Goal: Information Seeking & Learning: Check status

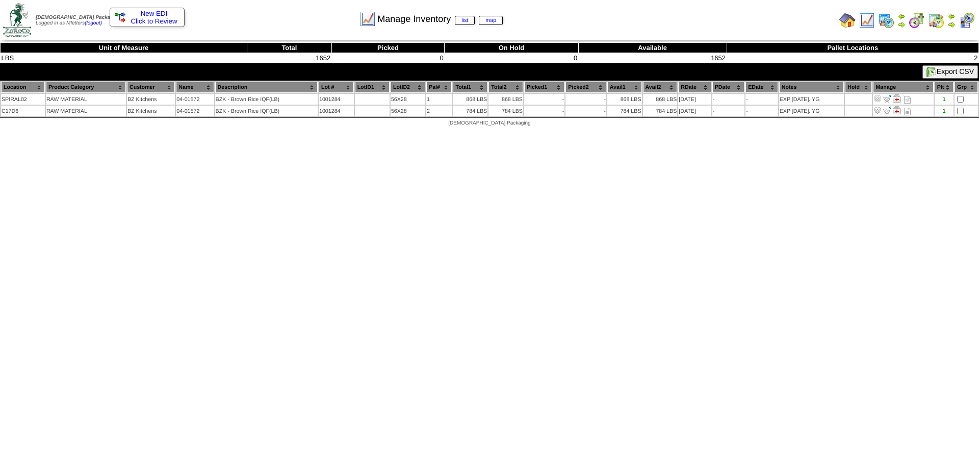
click at [871, 24] on img at bounding box center [867, 20] width 16 height 16
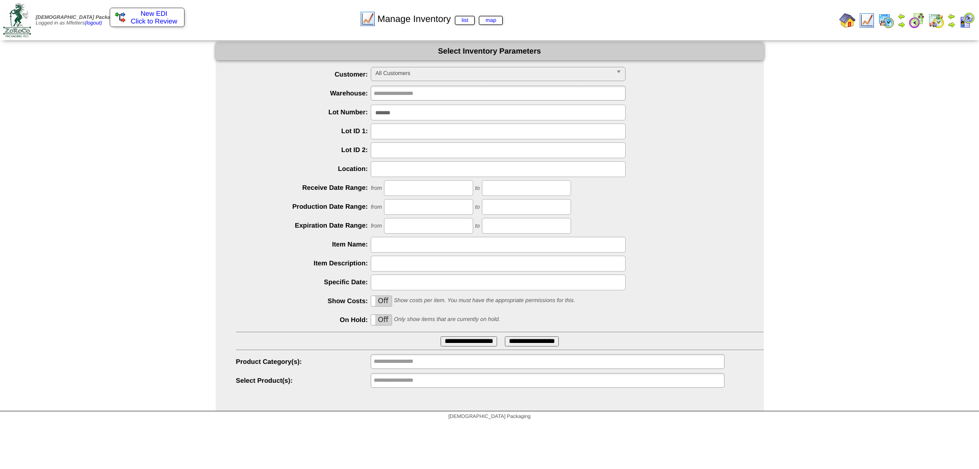
drag, startPoint x: 404, startPoint y: 110, endPoint x: 272, endPoint y: 114, distance: 131.7
click at [287, 108] on li "Lot Number: *******" at bounding box center [500, 113] width 528 height 16
click at [882, 16] on img at bounding box center [886, 20] width 16 height 16
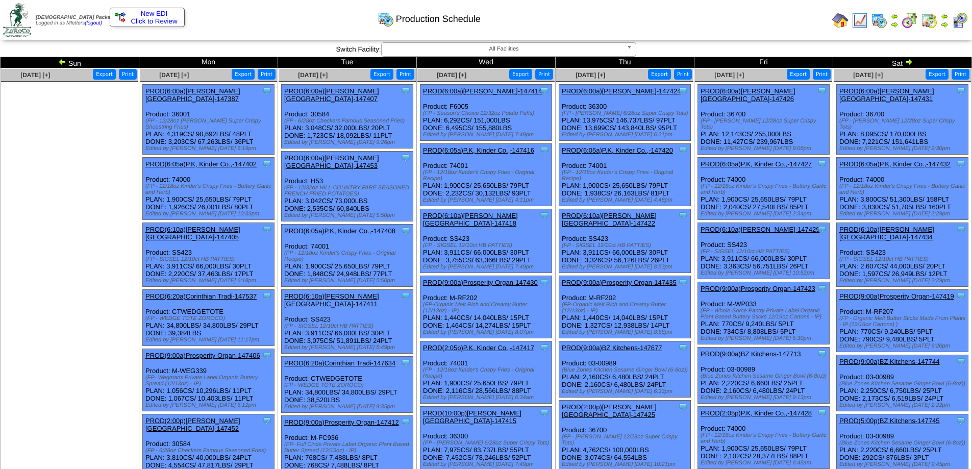
click at [905, 59] on img at bounding box center [908, 62] width 8 height 8
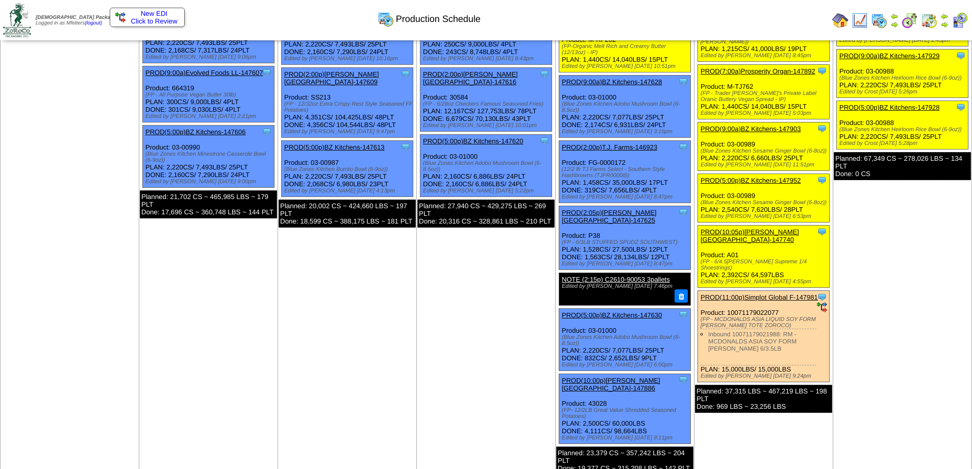
scroll to position [170, 0]
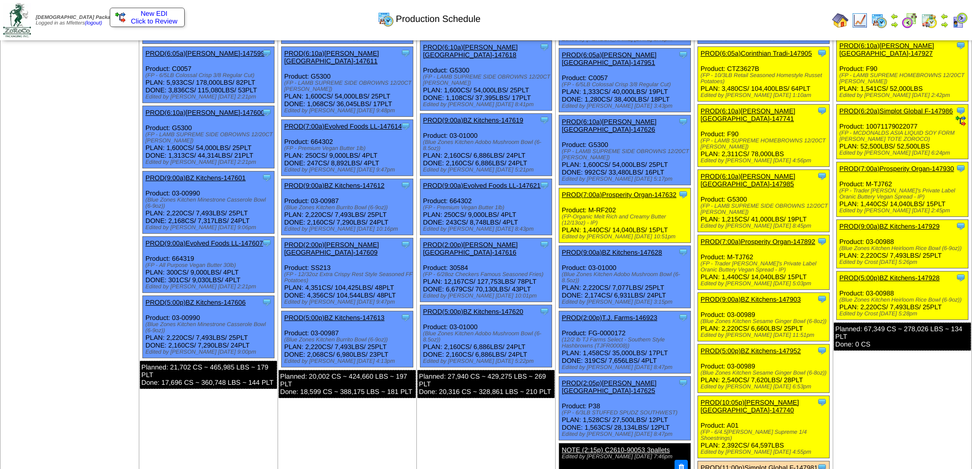
click at [615, 248] on link "PROD(9:00a)BZ Kitchens-147628" at bounding box center [612, 252] width 100 height 8
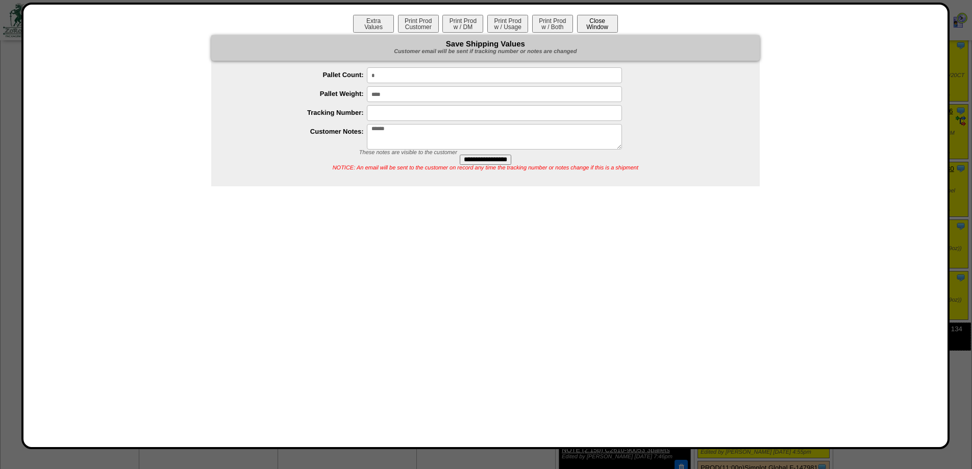
click at [598, 24] on button "Close Window" at bounding box center [597, 24] width 41 height 18
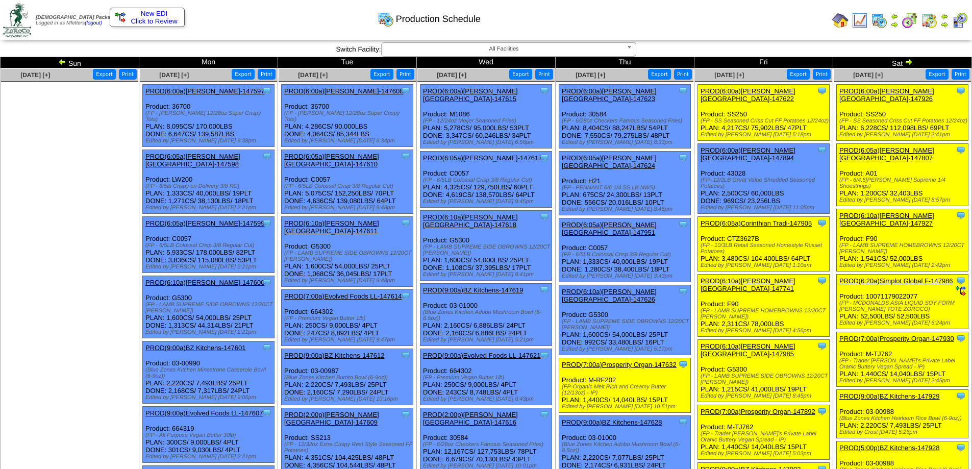
click at [617, 418] on link "PROD(9:00a)BZ Kitchens-147628" at bounding box center [612, 422] width 100 height 8
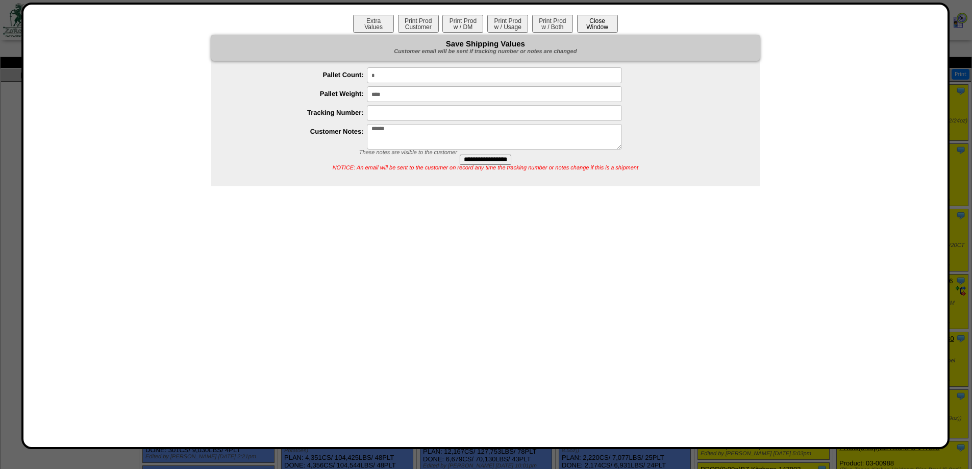
click at [587, 29] on button "Close Window" at bounding box center [597, 24] width 41 height 18
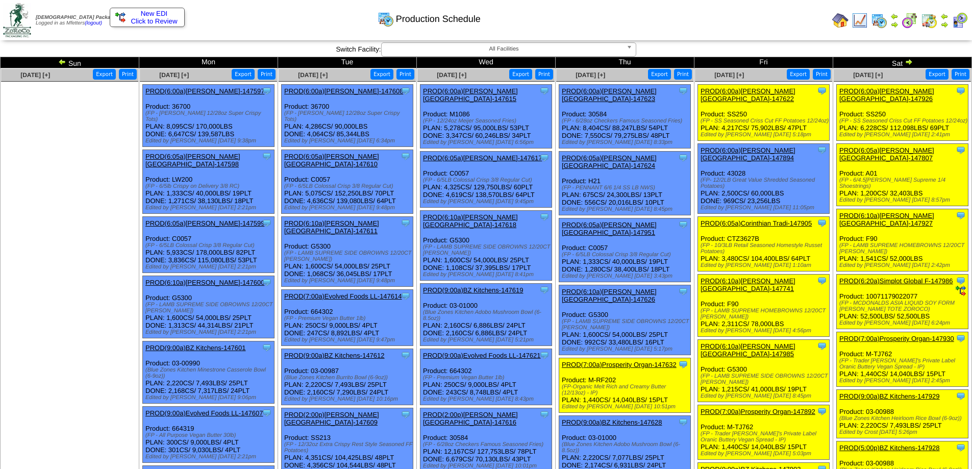
click at [444, 286] on link "PROD(9:00a)BZ Kitchens-147619" at bounding box center [473, 290] width 100 height 8
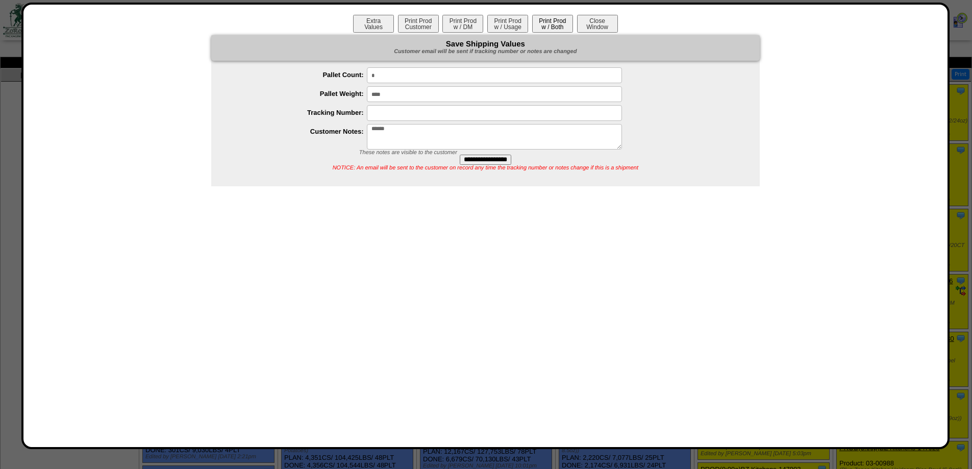
click at [550, 29] on button "Print Prod w / Both" at bounding box center [552, 24] width 41 height 18
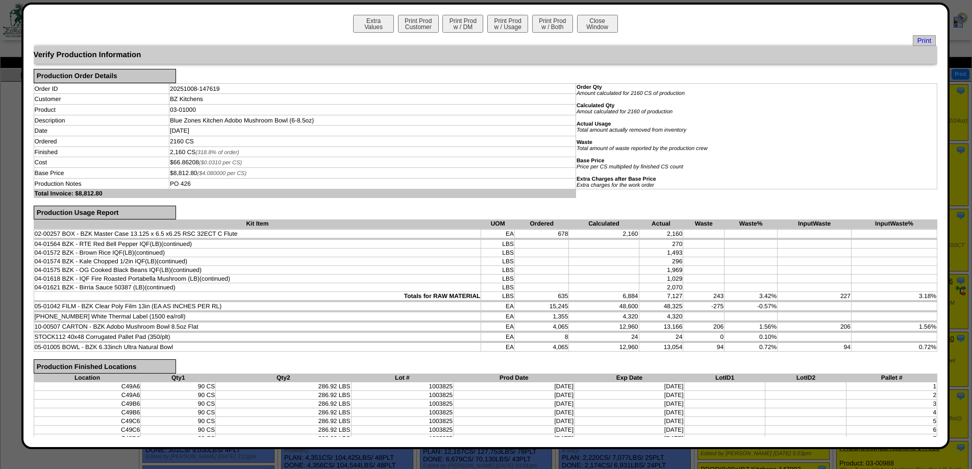
scroll to position [170, 0]
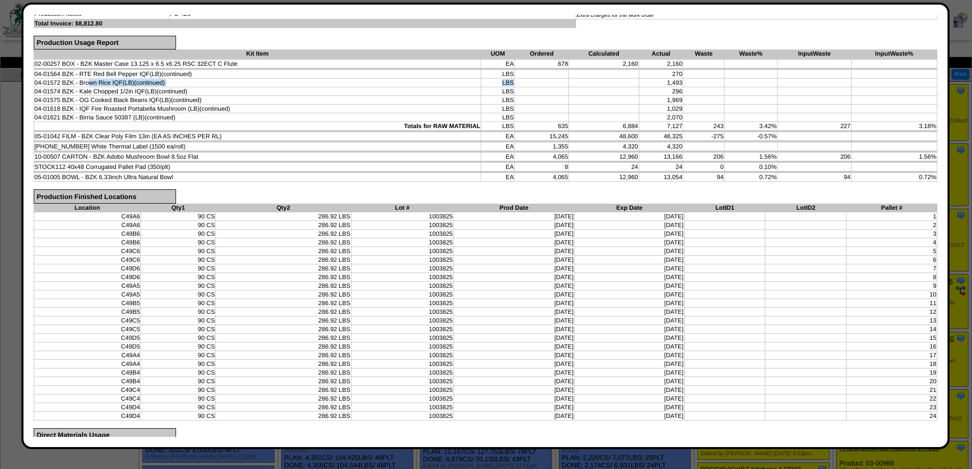
drag, startPoint x: 90, startPoint y: 82, endPoint x: 605, endPoint y: 84, distance: 514.2
click at [605, 84] on tr "04-01572 BZK - Brown Rice IQF(LB) (continued) LBS 1,493" at bounding box center [485, 83] width 903 height 9
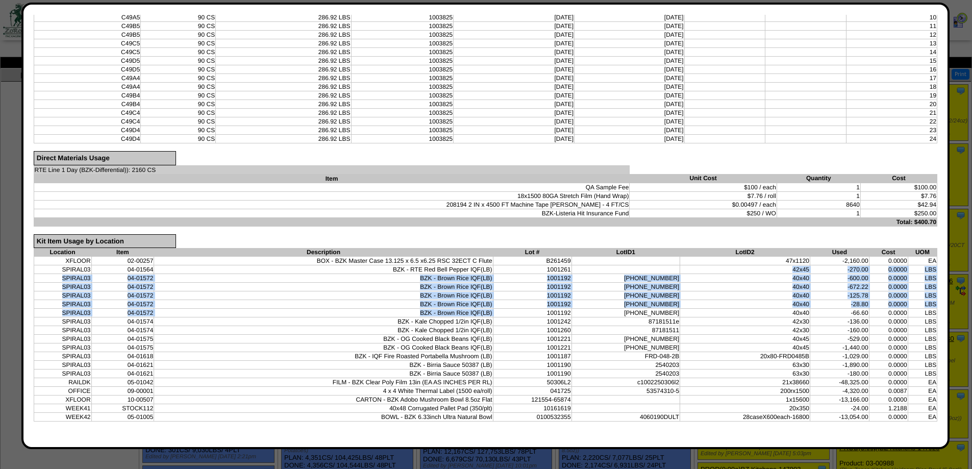
drag, startPoint x: 561, startPoint y: 311, endPoint x: 587, endPoint y: 266, distance: 51.9
click at [587, 266] on tbody "XFLOOR 02-00257 BOX - BZK Master Case 13.125 x 6.5 x6.25 RSC 32ECT C Flute B261…" at bounding box center [485, 339] width 903 height 165
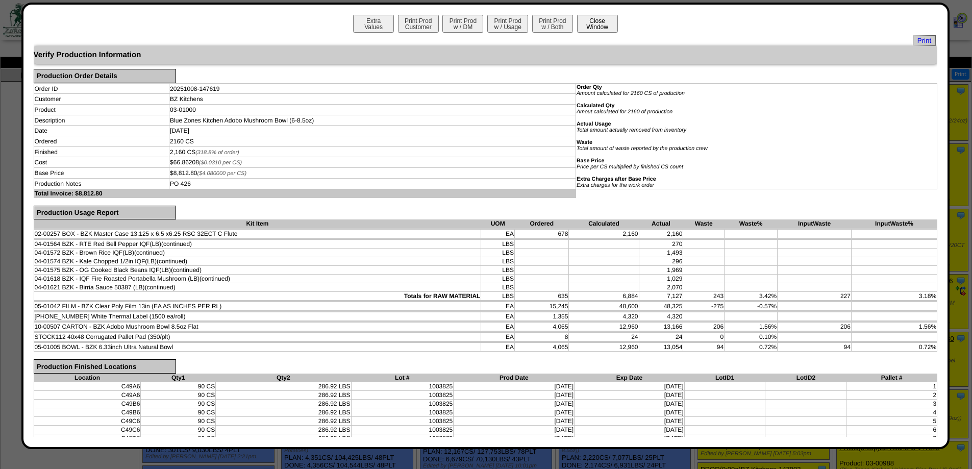
click at [602, 16] on button "Close Window" at bounding box center [597, 24] width 41 height 18
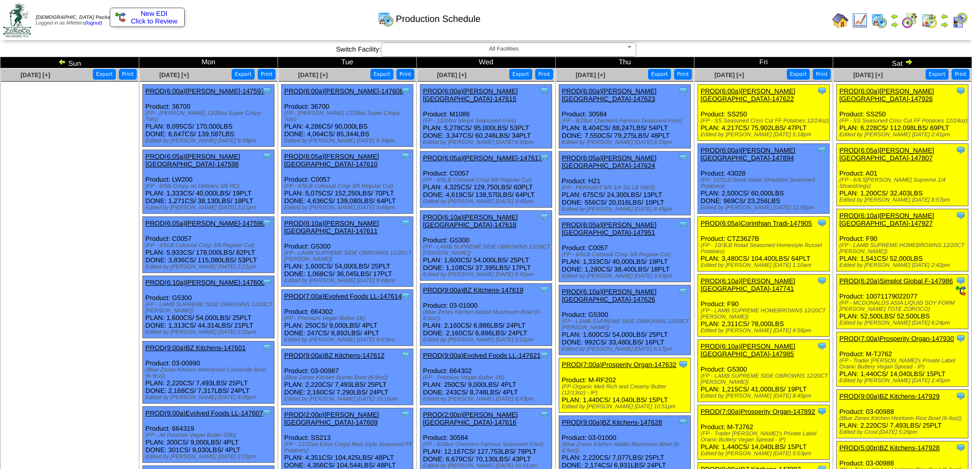
click at [614, 418] on link "PROD(9:00a)BZ Kitchens-147628" at bounding box center [612, 422] width 100 height 8
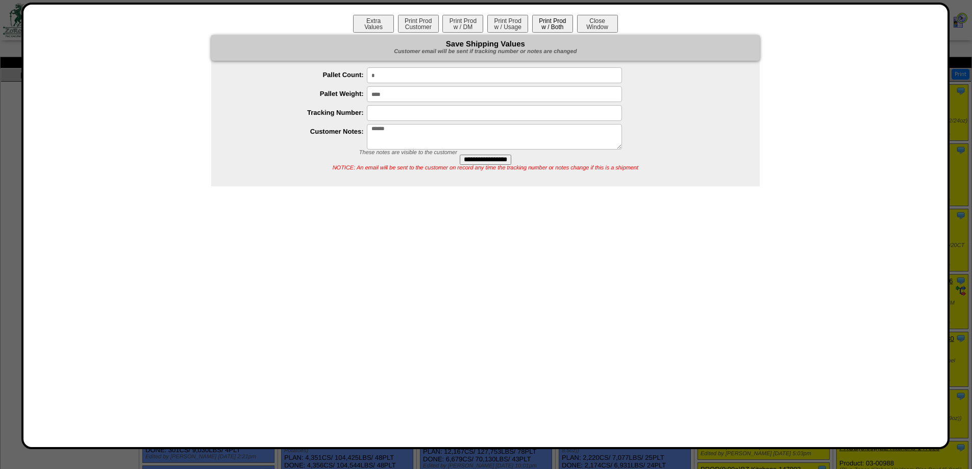
click at [551, 27] on button "Print Prod w / Both" at bounding box center [552, 24] width 41 height 18
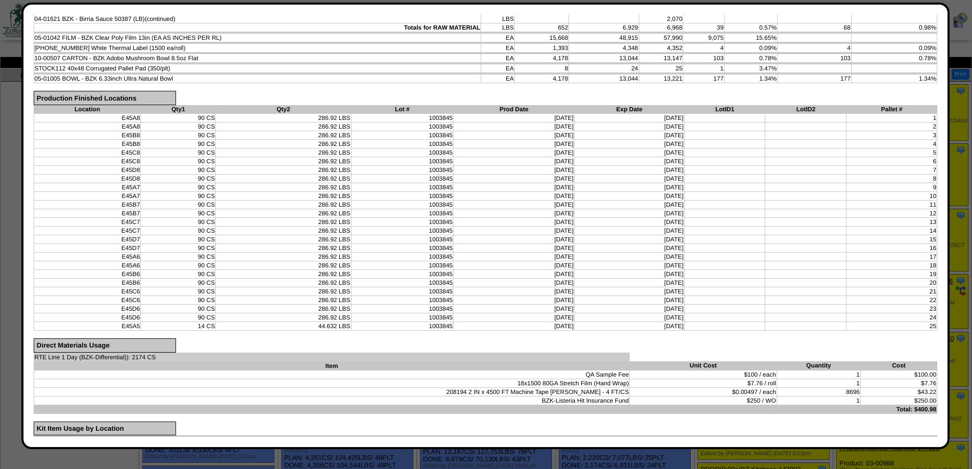
scroll to position [438, 0]
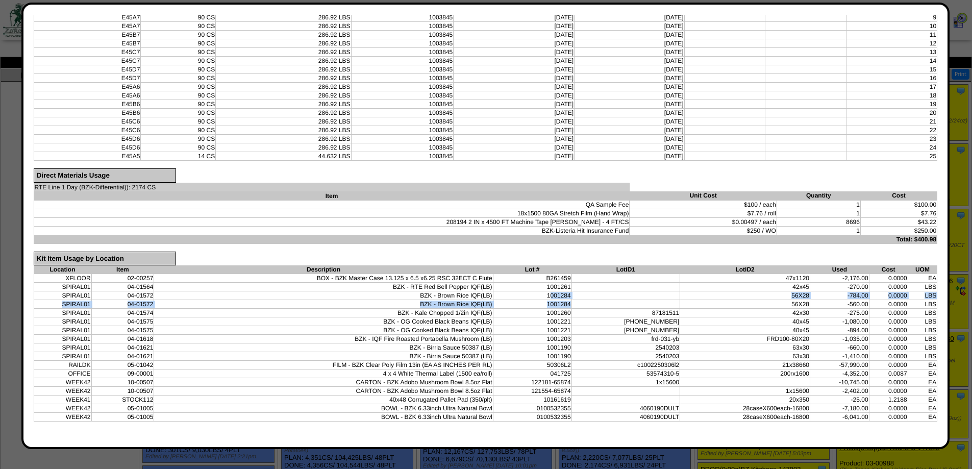
drag, startPoint x: 560, startPoint y: 292, endPoint x: 592, endPoint y: 315, distance: 39.1
click at [592, 303] on tbody "XFLOOR 02-00257 BOX - BZK Master Case 13.125 x 6.5 x6.25 RSC 32ECT C Flute B261…" at bounding box center [485, 347] width 903 height 147
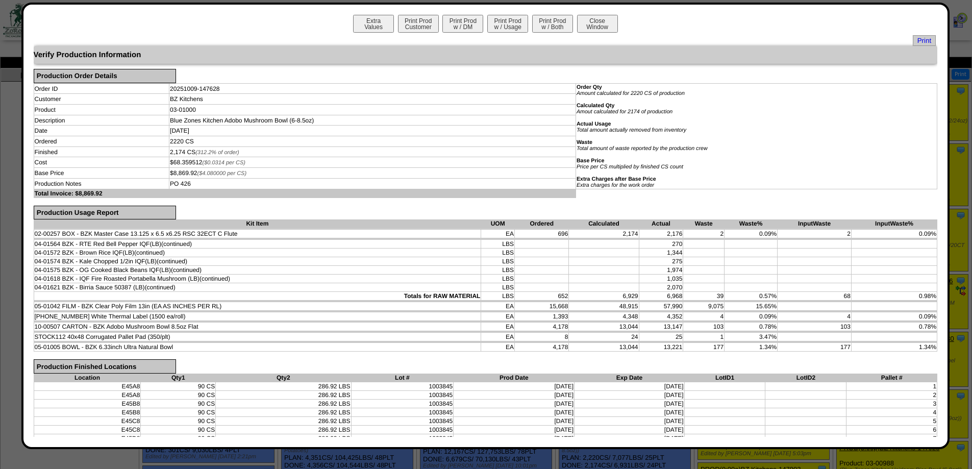
scroll to position [170, 0]
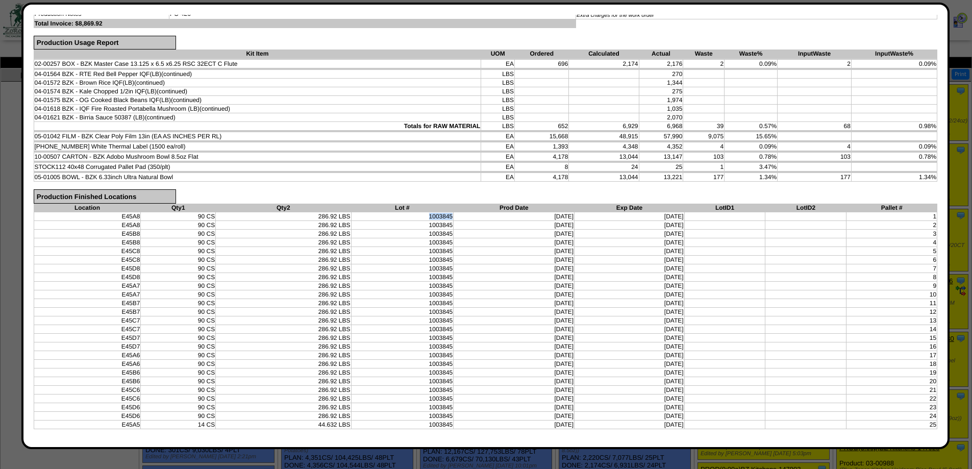
drag, startPoint x: 423, startPoint y: 216, endPoint x: 448, endPoint y: 214, distance: 25.0
click at [448, 214] on td "1003845" at bounding box center [402, 216] width 103 height 9
copy td "1003845"
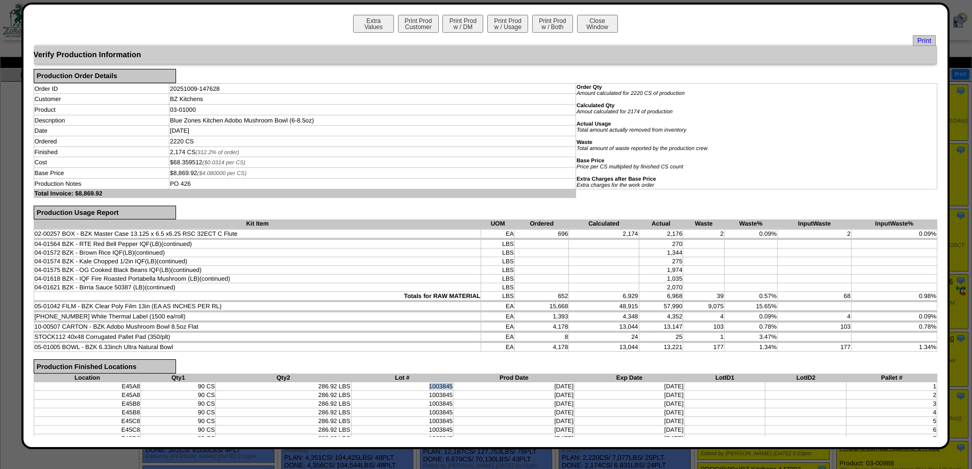
scroll to position [438, 0]
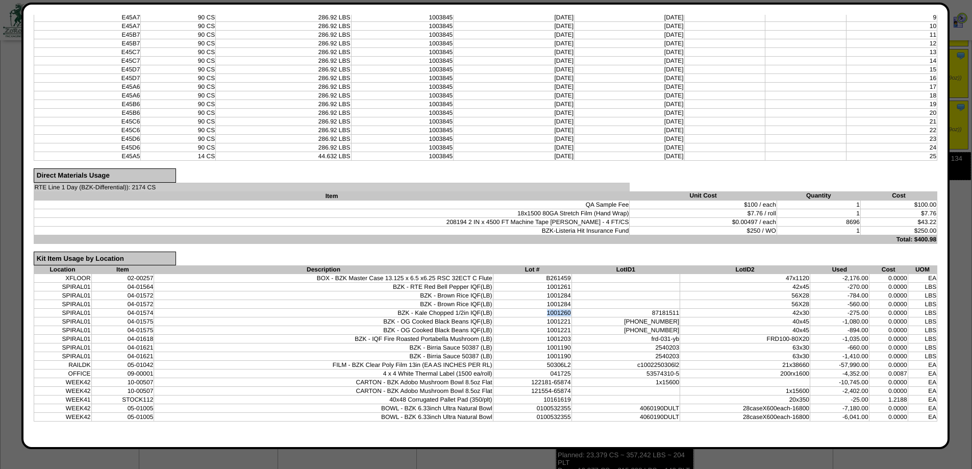
drag, startPoint x: 558, startPoint y: 314, endPoint x: 581, endPoint y: 310, distance: 23.8
click at [571, 310] on td "1001260" at bounding box center [532, 313] width 79 height 9
copy td "1001260"
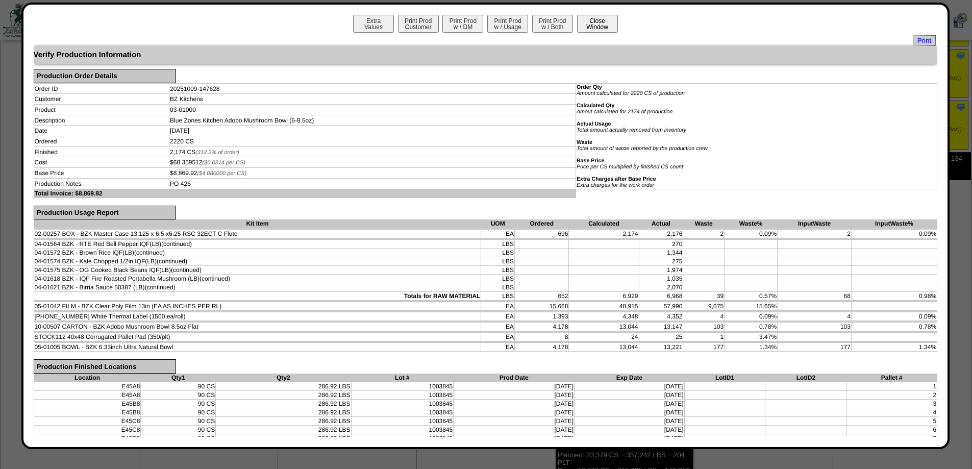
click at [593, 19] on button "Close Window" at bounding box center [597, 24] width 41 height 18
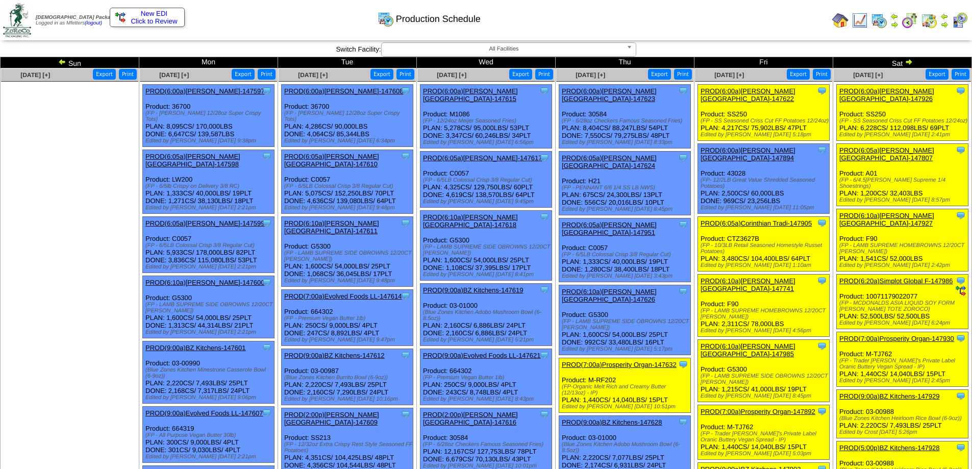
click at [835, 19] on img at bounding box center [840, 20] width 16 height 16
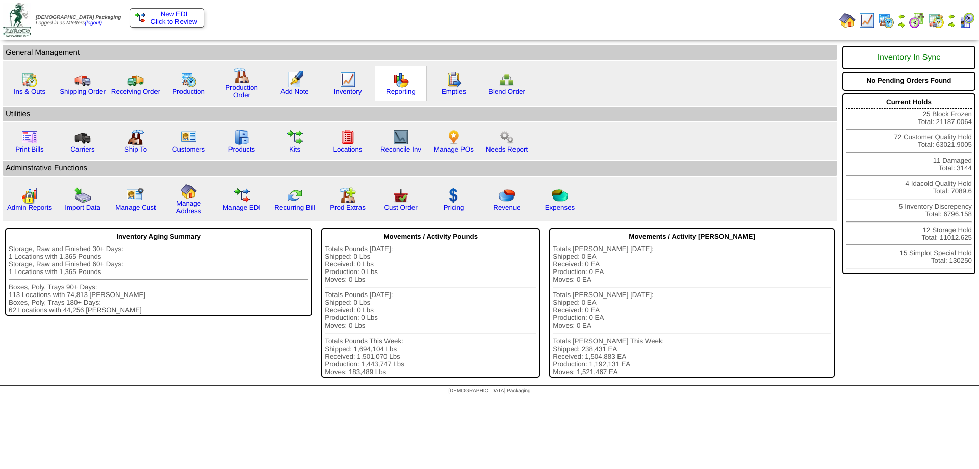
click at [407, 83] on img at bounding box center [401, 79] width 16 height 16
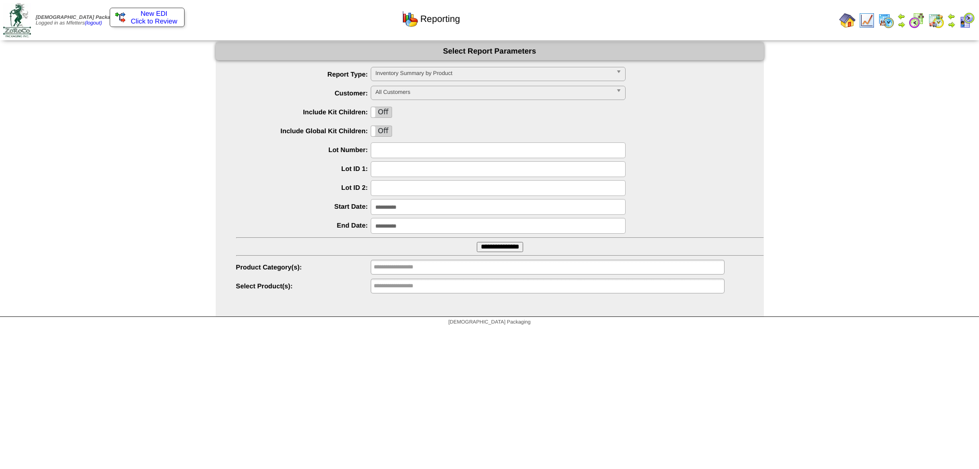
click at [394, 148] on input "text" at bounding box center [498, 150] width 255 height 16
click at [397, 150] on input "text" at bounding box center [498, 150] width 255 height 16
paste input "*******"
type input "*******"
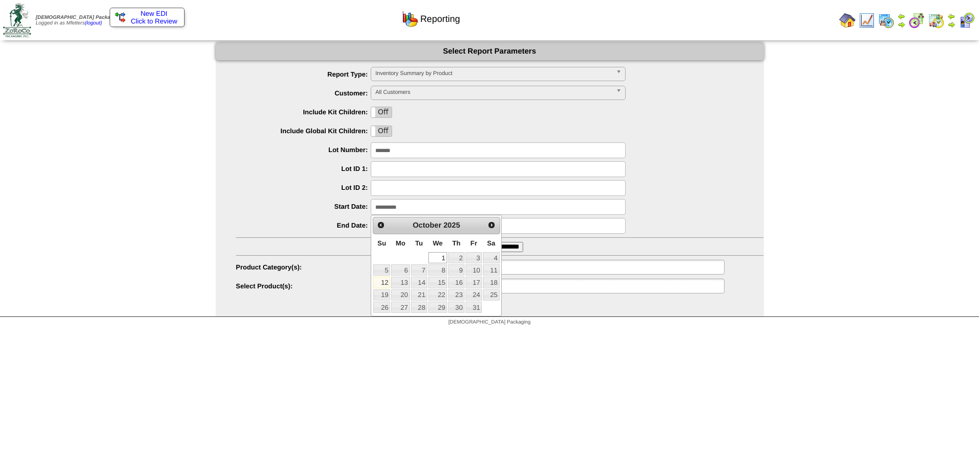
drag, startPoint x: 413, startPoint y: 209, endPoint x: 315, endPoint y: 205, distance: 97.5
click at [315, 206] on li "**********" at bounding box center [500, 207] width 528 height 16
click at [377, 225] on span "Prev" at bounding box center [381, 225] width 8 height 8
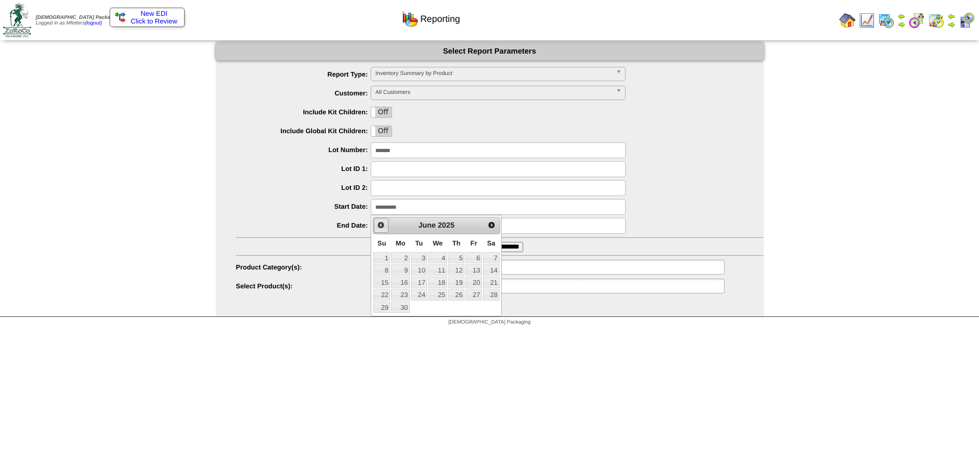
click at [377, 225] on span "Prev" at bounding box center [381, 225] width 8 height 8
click at [379, 225] on span "Prev" at bounding box center [381, 225] width 8 height 8
click at [499, 254] on link "1" at bounding box center [491, 257] width 16 height 11
type input "**********"
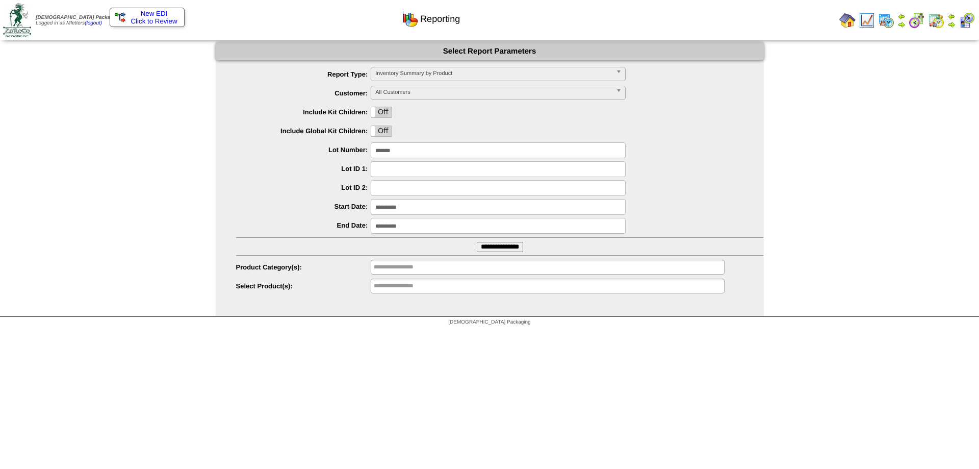
click at [486, 249] on input "**********" at bounding box center [500, 247] width 46 height 10
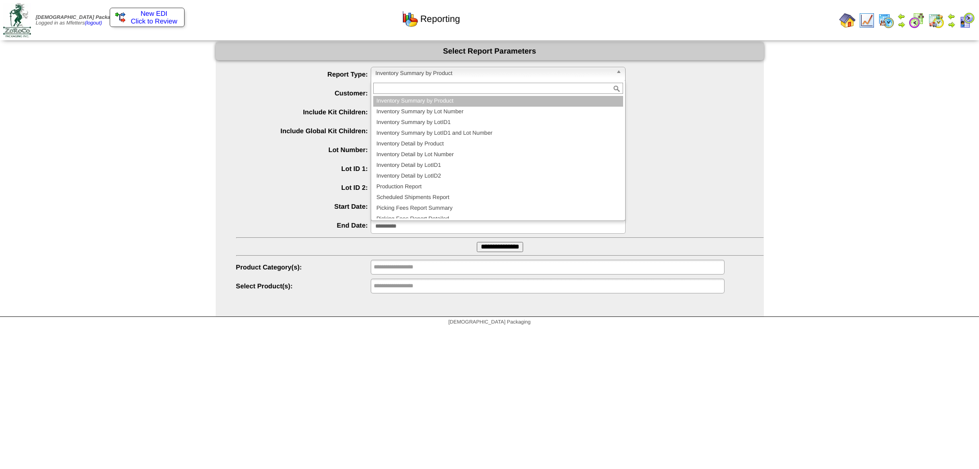
click at [443, 72] on span "Inventory Summary by Product" at bounding box center [493, 73] width 237 height 12
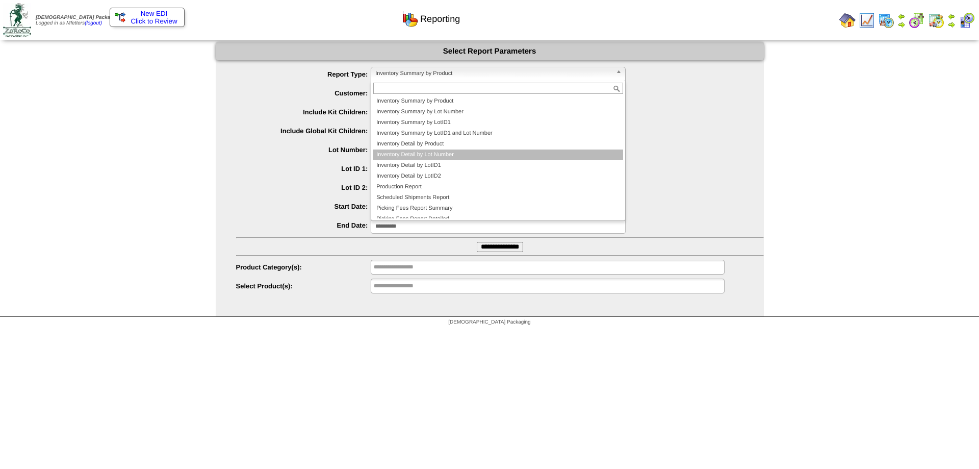
click at [458, 157] on li "Inventory Detail by Lot Number" at bounding box center [498, 154] width 250 height 11
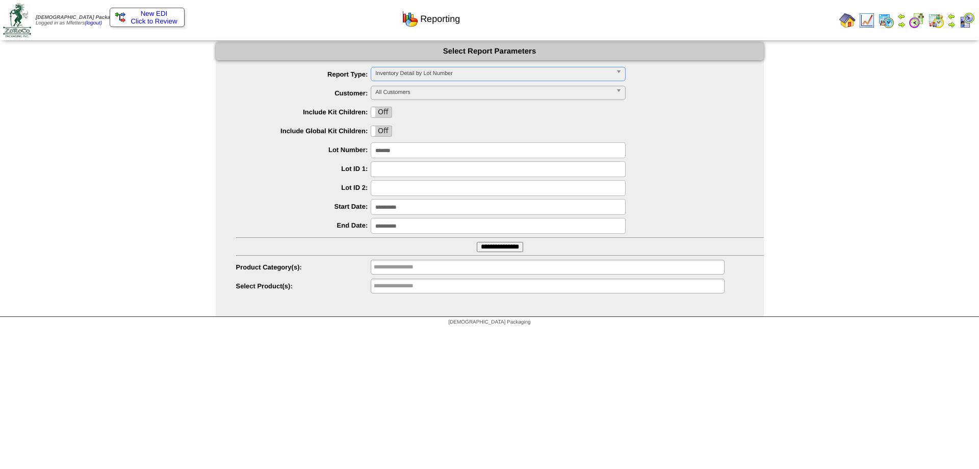
click at [493, 253] on ul "**********" at bounding box center [490, 181] width 548 height 228
click at [493, 247] on input "**********" at bounding box center [500, 247] width 46 height 10
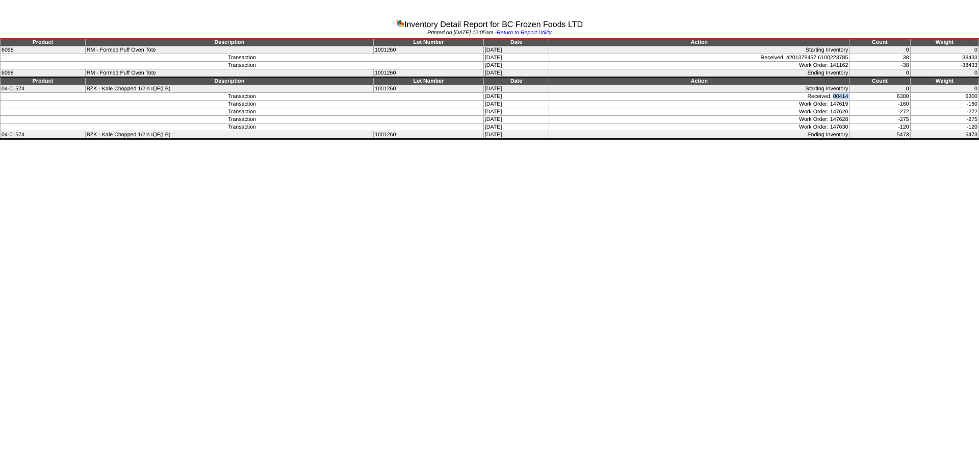
drag, startPoint x: 836, startPoint y: 94, endPoint x: 853, endPoint y: 93, distance: 17.9
click at [853, 93] on tr "Transaction [DATE] Received: 00414 6300 6300" at bounding box center [490, 97] width 979 height 8
copy tr "00414"
